Goal: Obtain resource: Obtain resource

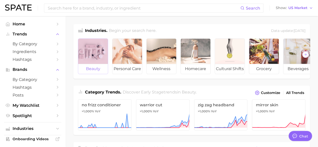
click at [88, 49] on div at bounding box center [93, 51] width 30 height 25
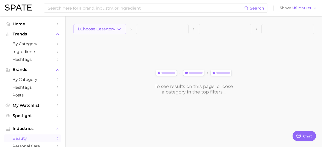
click at [120, 31] on icon "button" at bounding box center [119, 29] width 5 height 5
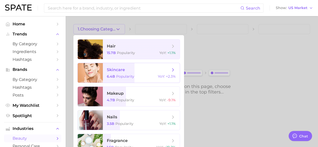
click at [115, 72] on span "skincare 6.4b Popularity YoY : +2.3%" at bounding box center [141, 73] width 77 height 20
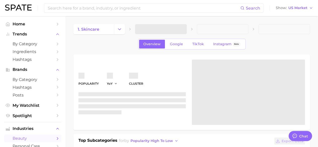
type textarea "x"
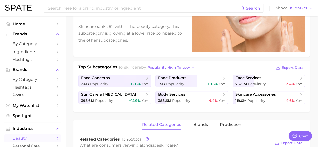
scroll to position [79, 0]
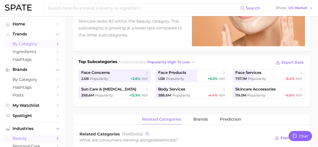
click at [55, 44] on icon "Sidebar" at bounding box center [57, 44] width 5 height 5
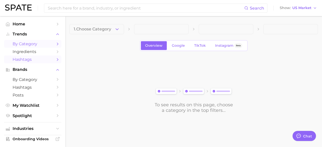
click at [55, 60] on icon "Sidebar" at bounding box center [57, 59] width 5 height 5
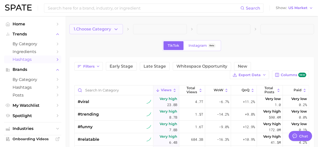
click at [119, 30] on button "1. Choose Category" at bounding box center [96, 29] width 54 height 10
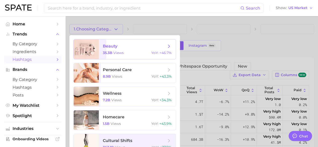
click at [113, 51] on span "beauty 35.3b views YoY : +46.7%" at bounding box center [137, 50] width 77 height 20
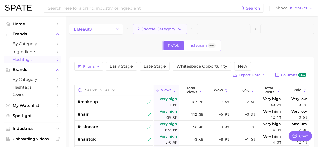
click at [181, 28] on icon "button" at bounding box center [179, 29] width 5 height 5
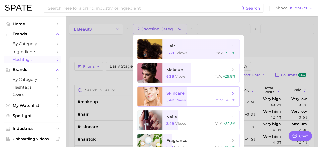
click at [180, 98] on span "skincare 5.4b views YoY : +45.1%" at bounding box center [201, 97] width 77 height 20
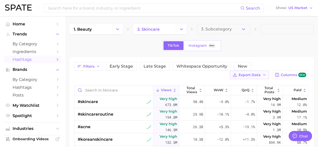
click at [264, 72] on button "Export Data" at bounding box center [249, 75] width 39 height 9
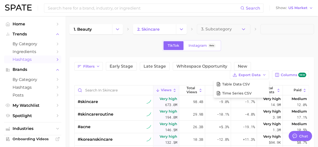
click at [255, 50] on div "TikTok Instagram Beta" at bounding box center [191, 45] width 245 height 11
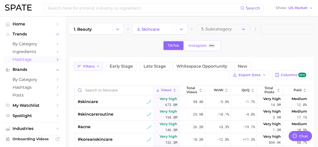
click at [100, 66] on button "Filters" at bounding box center [89, 66] width 28 height 9
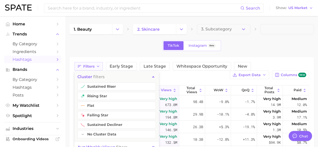
click at [100, 66] on button "Filters" at bounding box center [89, 66] width 28 height 9
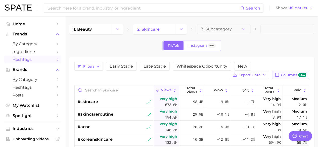
click at [286, 74] on span "Columns new" at bounding box center [293, 75] width 25 height 5
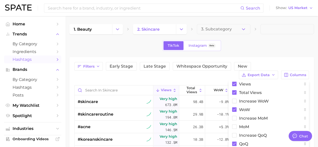
click at [283, 62] on div "Filters Early Stage Late Stage Whitespace Opportunity New Export Data Columns V…" at bounding box center [191, 147] width 245 height 180
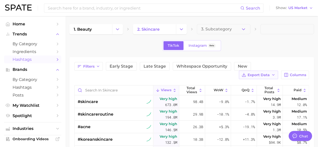
click at [278, 73] on button "Export Data" at bounding box center [258, 75] width 39 height 9
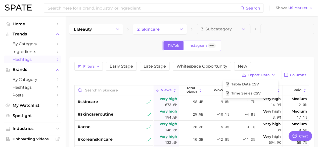
click at [255, 49] on div "TikTok Instagram Beta" at bounding box center [191, 45] width 245 height 11
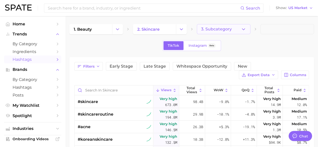
click at [243, 30] on icon "button" at bounding box center [243, 29] width 5 height 5
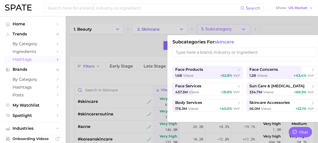
click at [141, 50] on div at bounding box center [159, 71] width 318 height 143
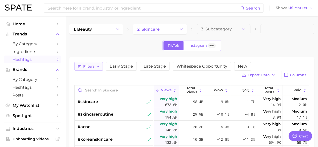
click at [98, 66] on icon "button" at bounding box center [98, 66] width 4 height 4
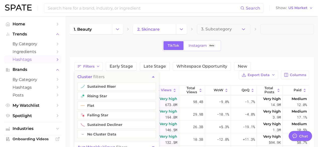
click at [276, 43] on div "TikTok Instagram Beta" at bounding box center [191, 45] width 245 height 11
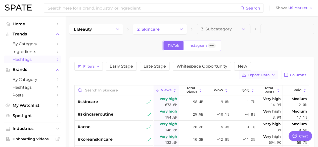
click at [273, 78] on button "Export Data" at bounding box center [258, 75] width 39 height 9
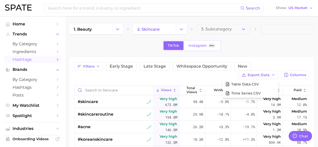
click at [298, 40] on div "1. beauty 2. skincare 3. Subcategory TikTok Instagram Beta Filters Early Stage …" at bounding box center [191, 130] width 245 height 213
